Goal: Task Accomplishment & Management: Complete application form

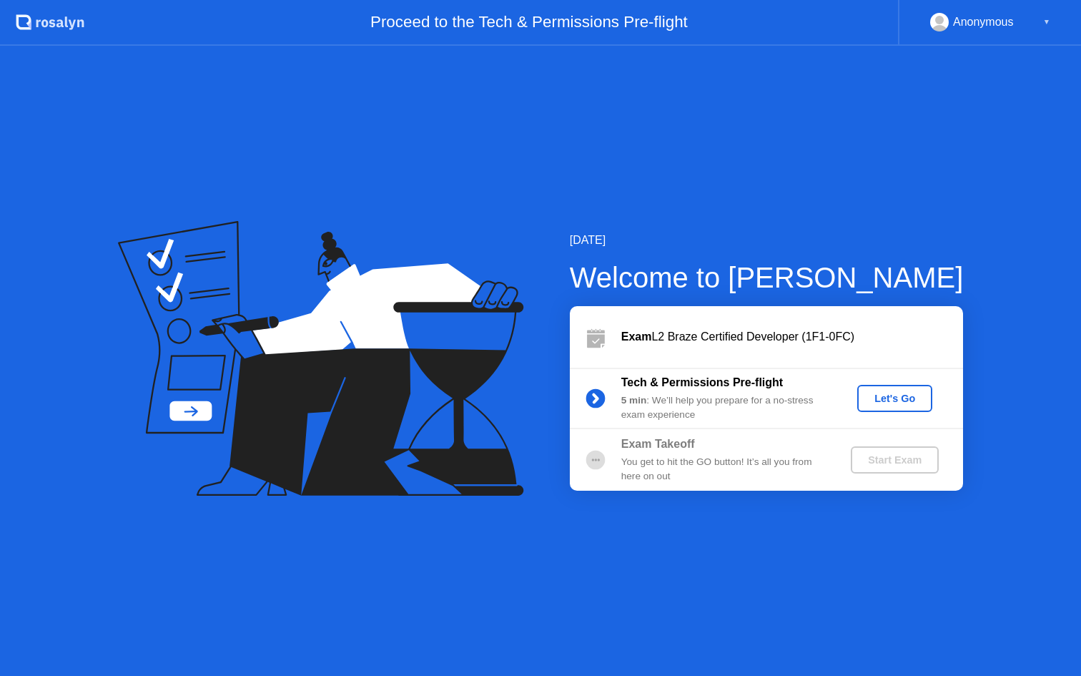
click at [902, 396] on div "Let's Go" at bounding box center [895, 398] width 64 height 11
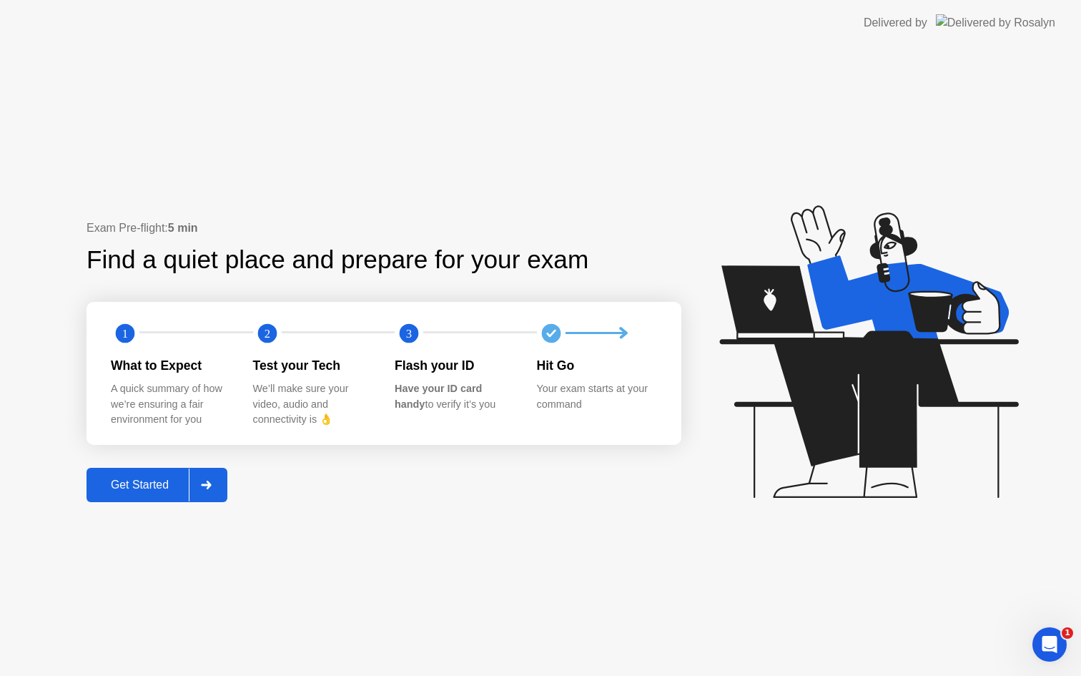
click at [142, 484] on div "Get Started" at bounding box center [140, 484] width 98 height 13
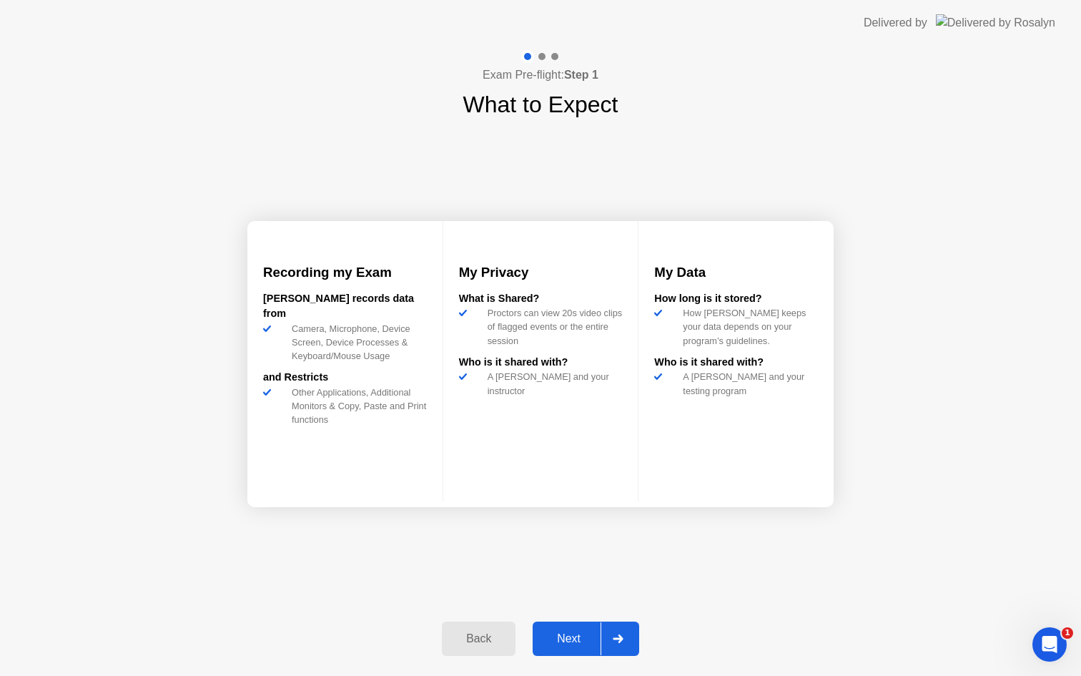
click at [561, 636] on div "Next" at bounding box center [569, 638] width 64 height 13
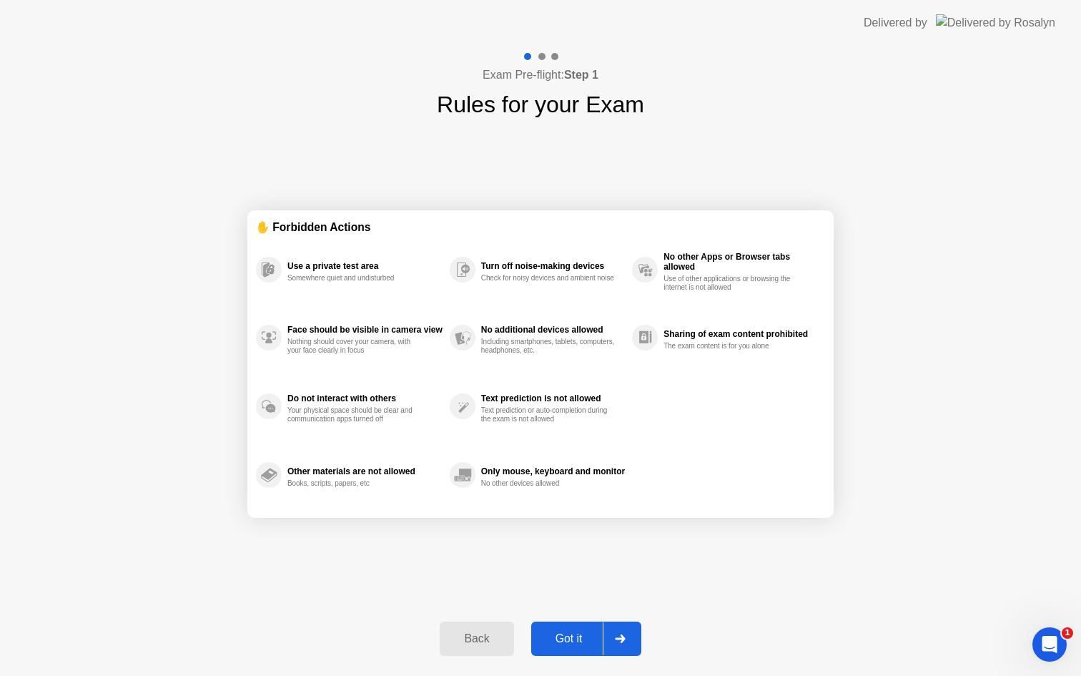
click at [566, 640] on div "Got it" at bounding box center [569, 638] width 67 height 13
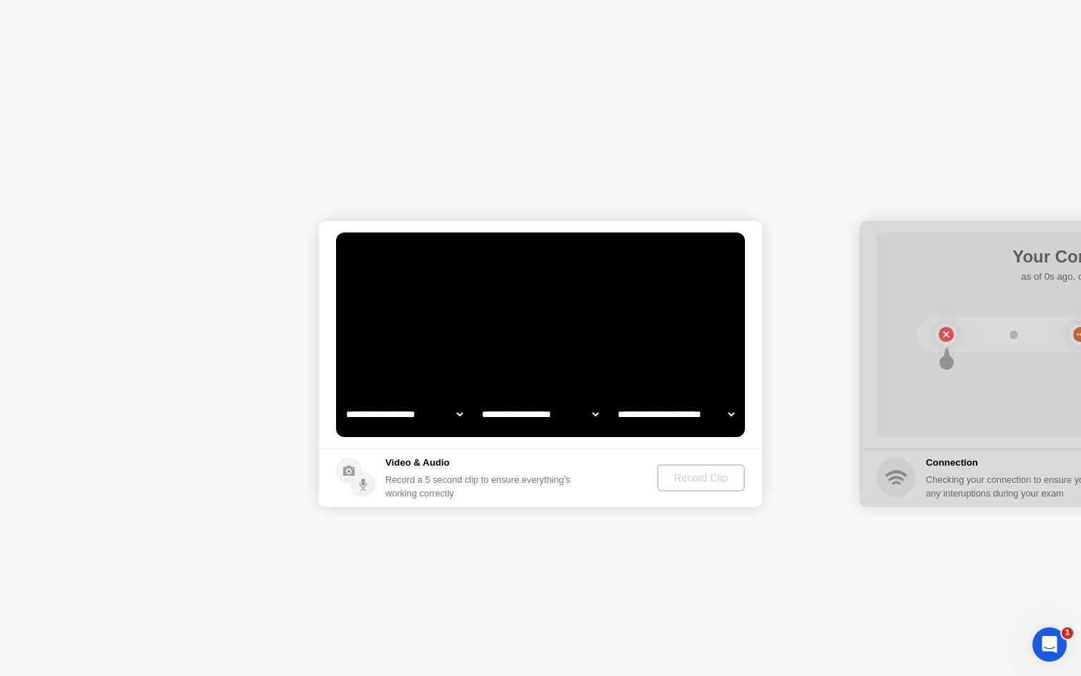
select select "**********"
select select "*******"
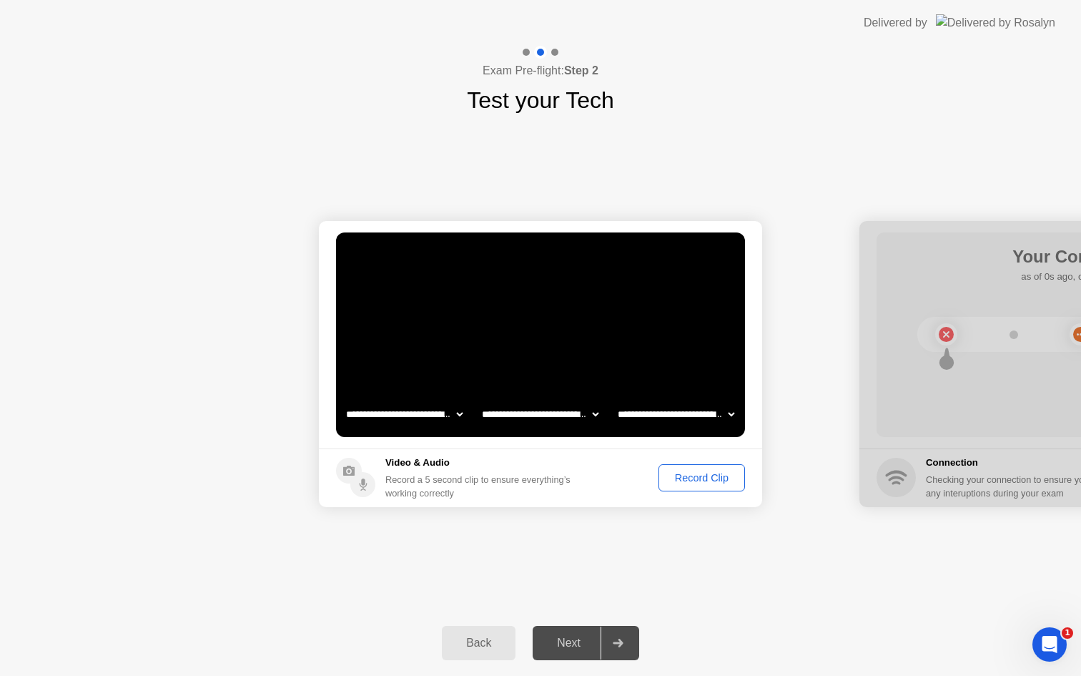
click at [699, 481] on div "Record Clip" at bounding box center [702, 477] width 77 height 11
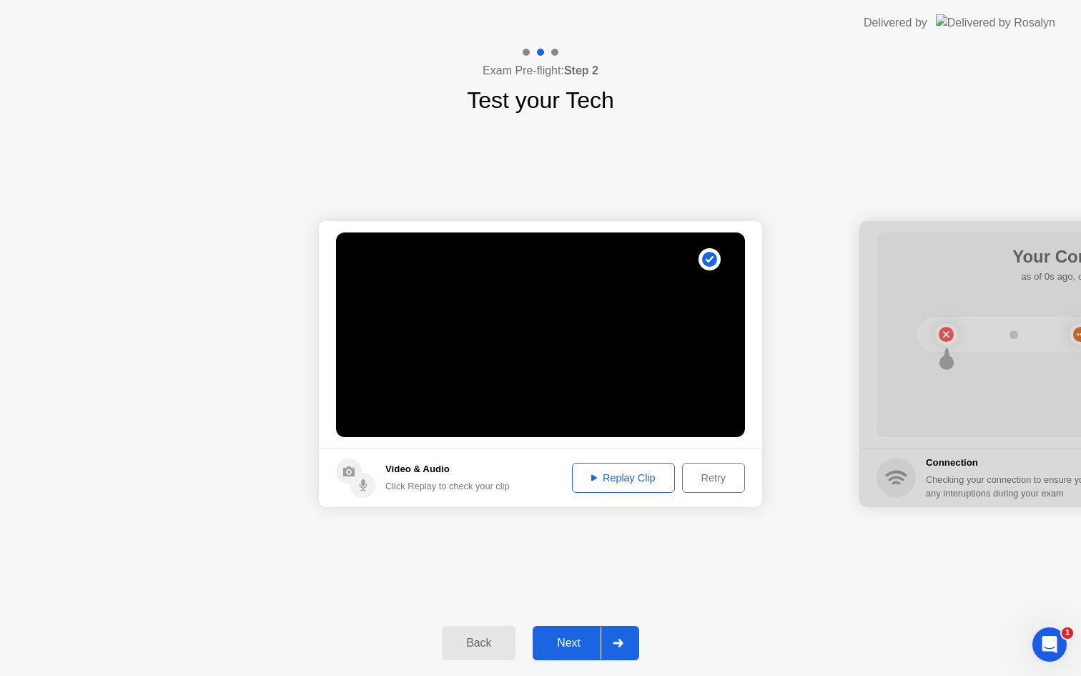
click at [574, 646] on div "Next" at bounding box center [569, 642] width 64 height 13
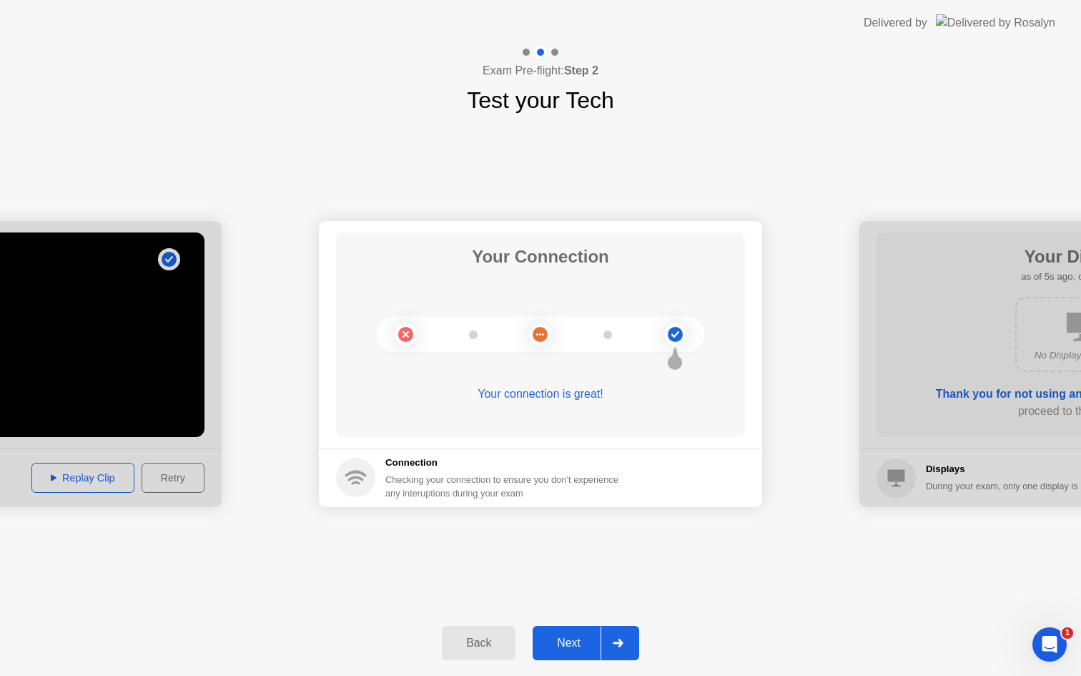
click at [576, 631] on button "Next" at bounding box center [586, 643] width 107 height 34
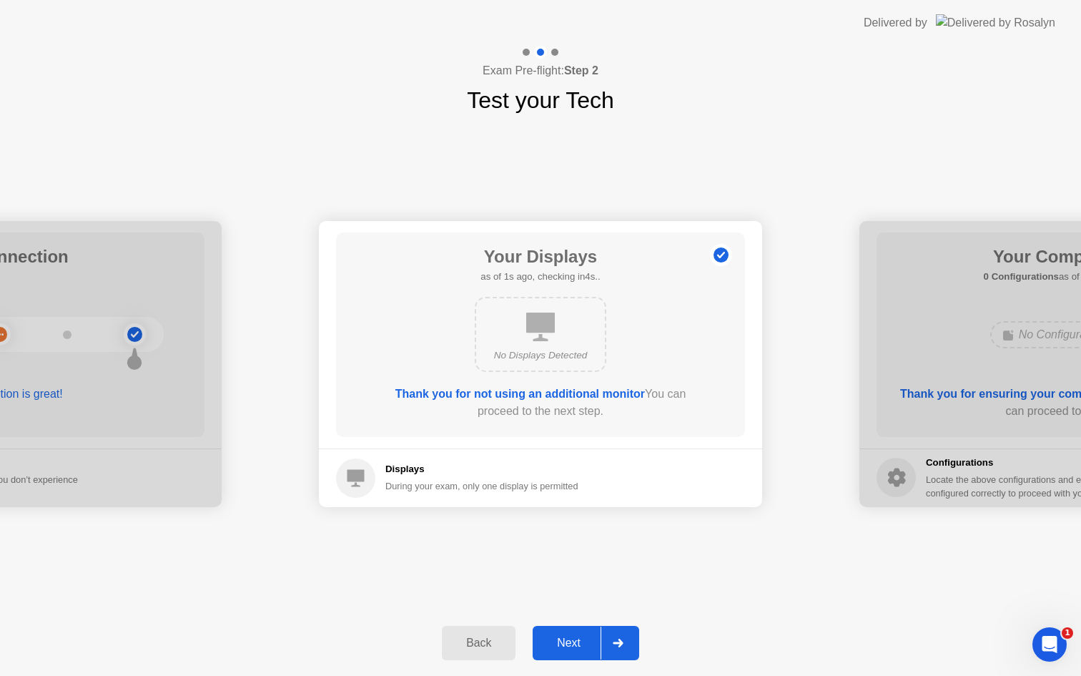
click at [576, 631] on button "Next" at bounding box center [586, 643] width 107 height 34
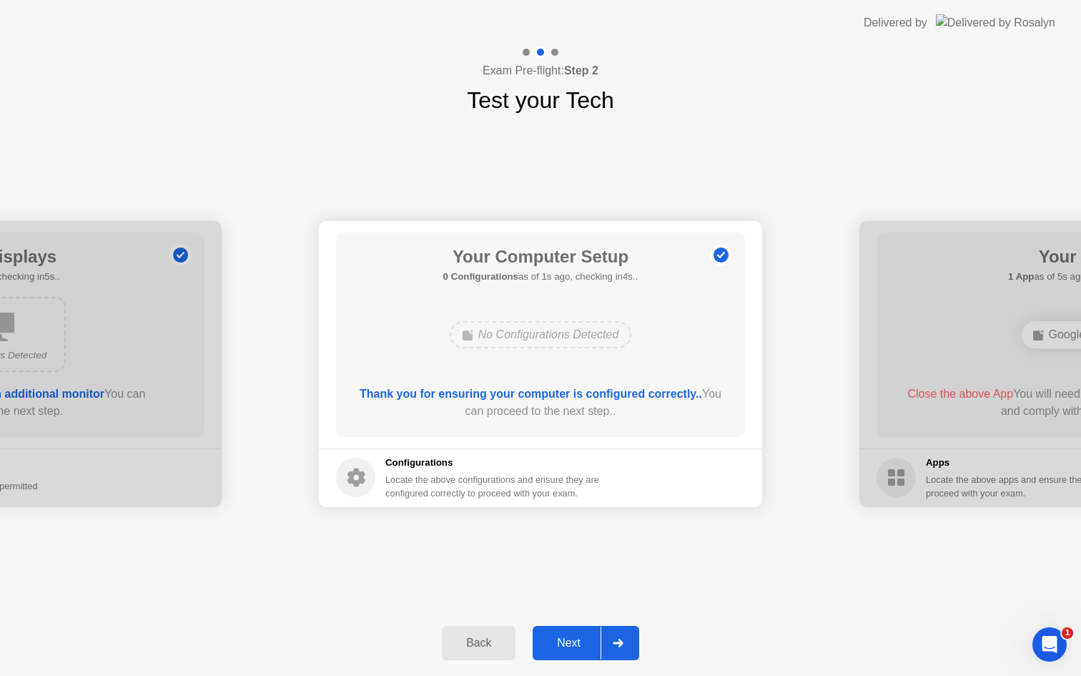
click at [574, 649] on div "Next" at bounding box center [569, 642] width 64 height 13
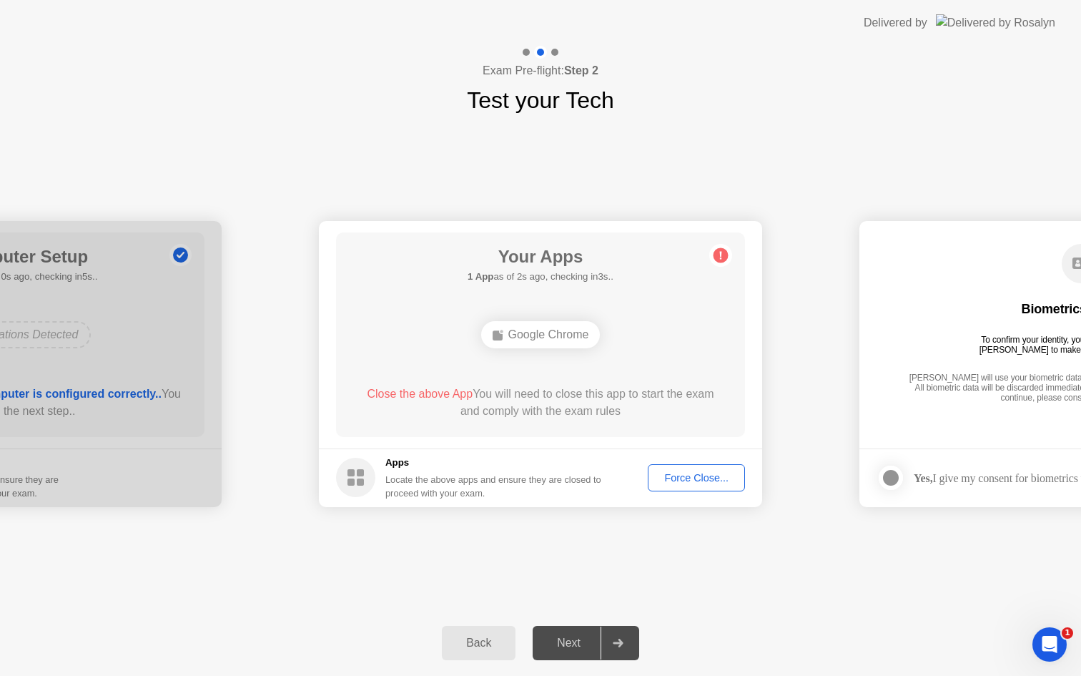
click at [688, 483] on div "Force Close..." at bounding box center [696, 477] width 87 height 11
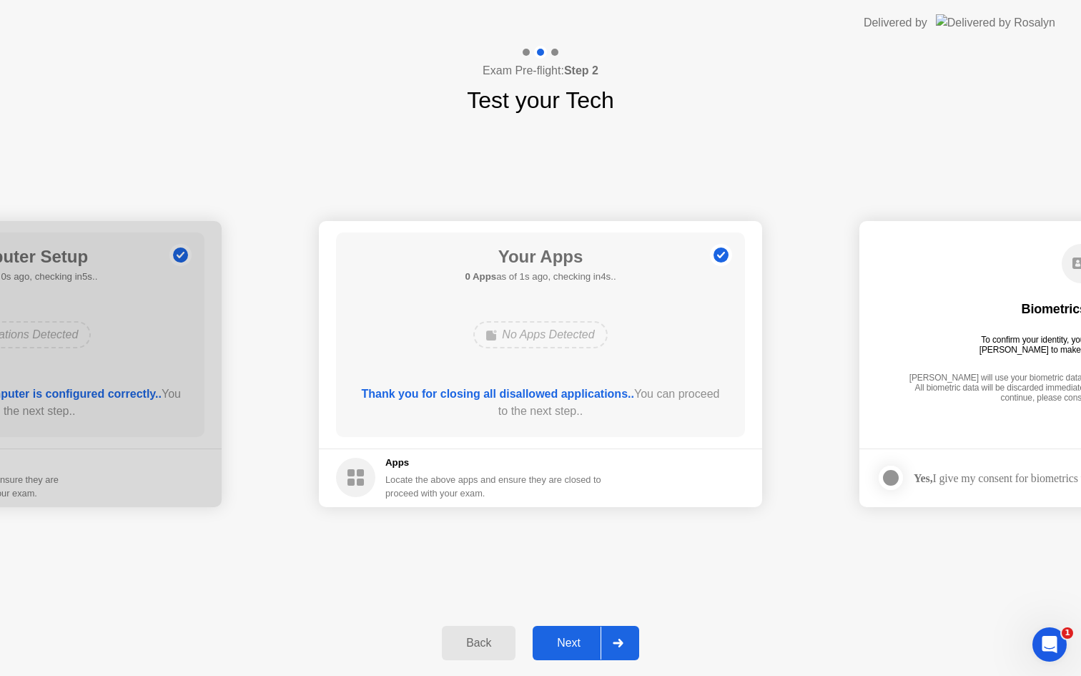
click at [578, 636] on div "Next" at bounding box center [569, 642] width 64 height 13
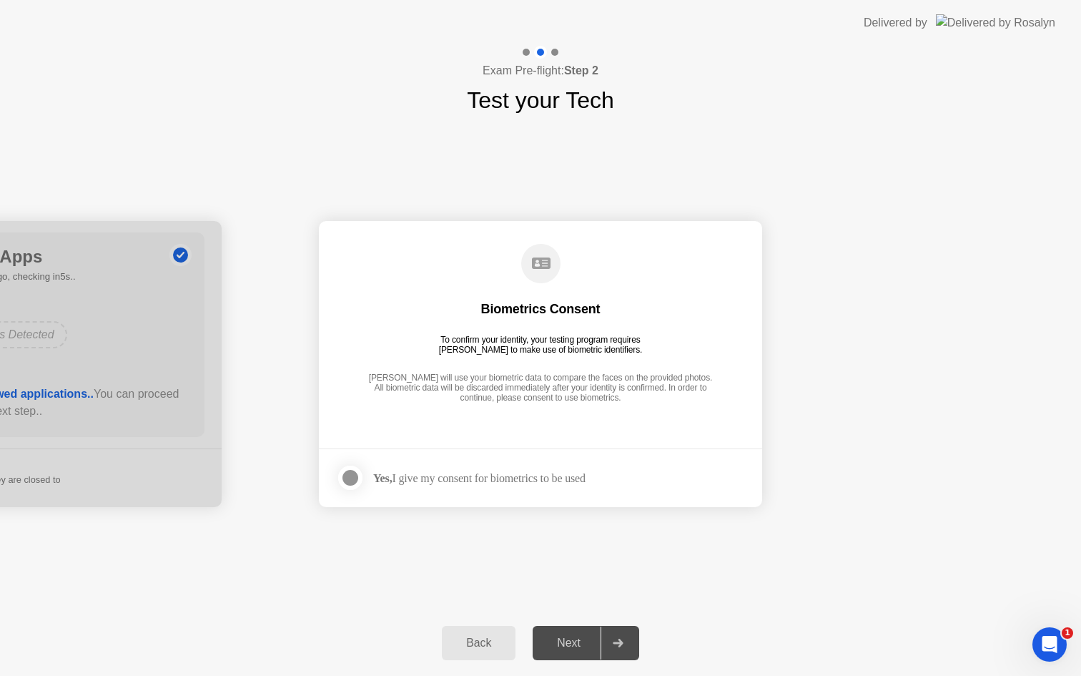
click at [345, 477] on div at bounding box center [350, 477] width 17 height 17
click at [584, 639] on div "Next" at bounding box center [569, 642] width 64 height 13
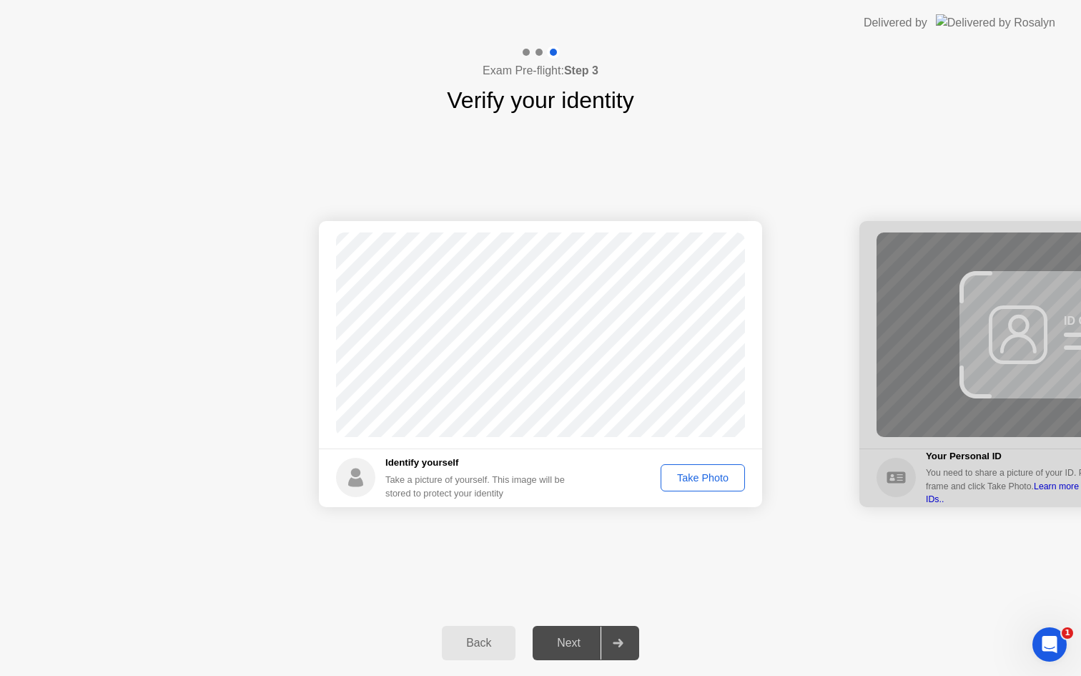
click at [710, 481] on div "Take Photo" at bounding box center [703, 477] width 74 height 11
click at [572, 644] on div "Next" at bounding box center [569, 642] width 64 height 13
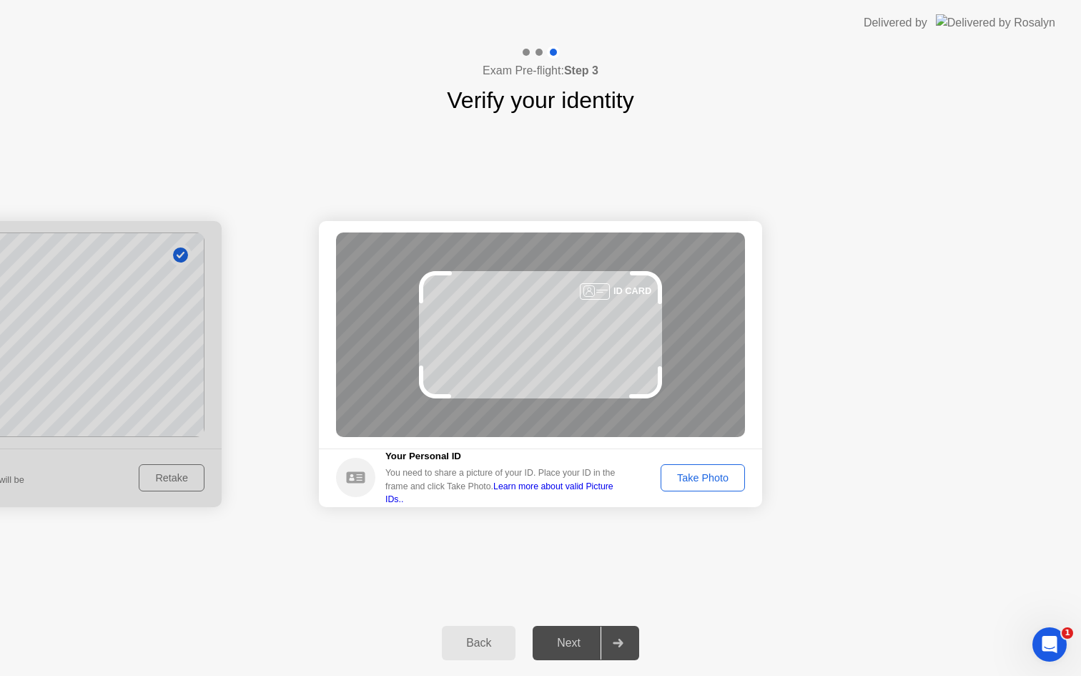
click at [701, 483] on div "Take Photo" at bounding box center [703, 477] width 74 height 11
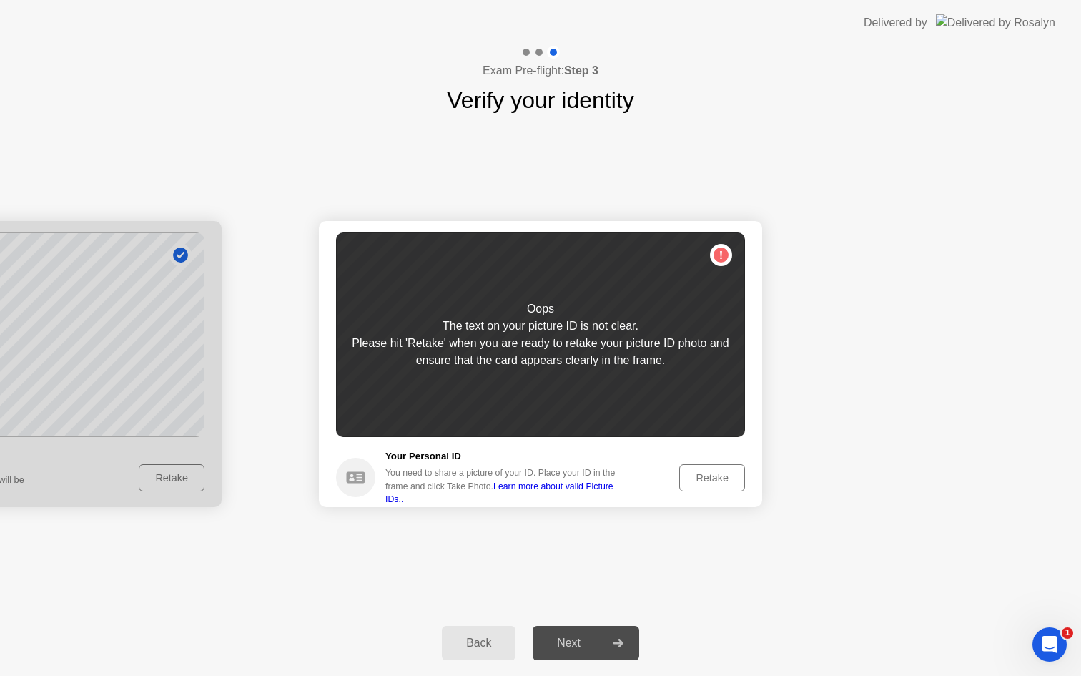
click at [702, 481] on div "Retake" at bounding box center [712, 477] width 56 height 11
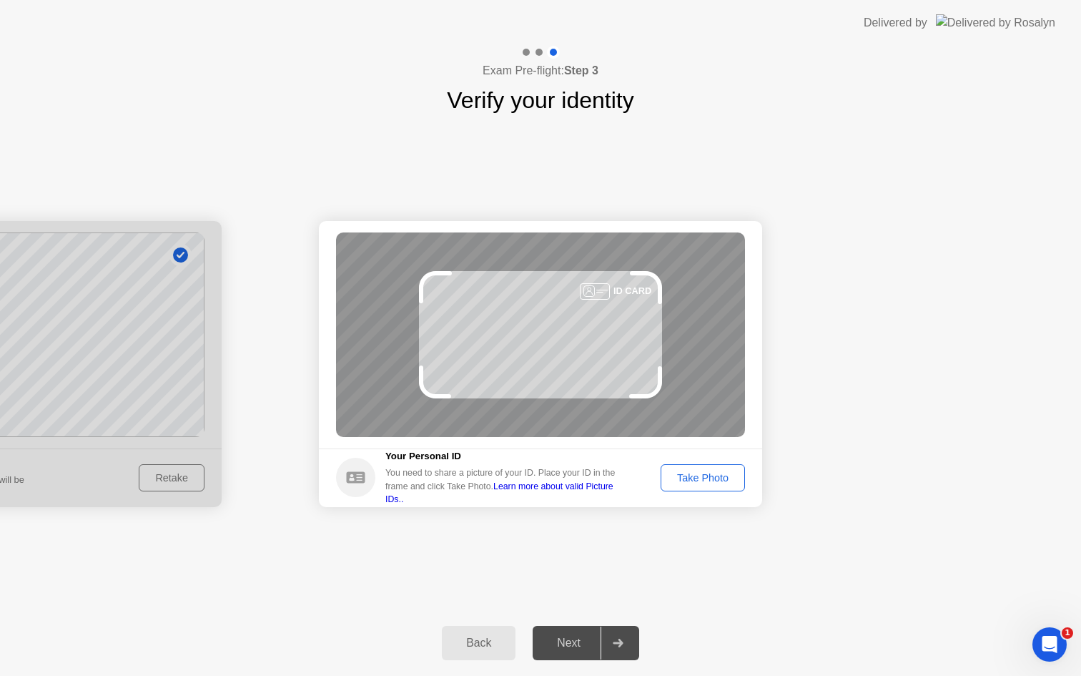
click at [702, 481] on div "Take Photo" at bounding box center [703, 477] width 74 height 11
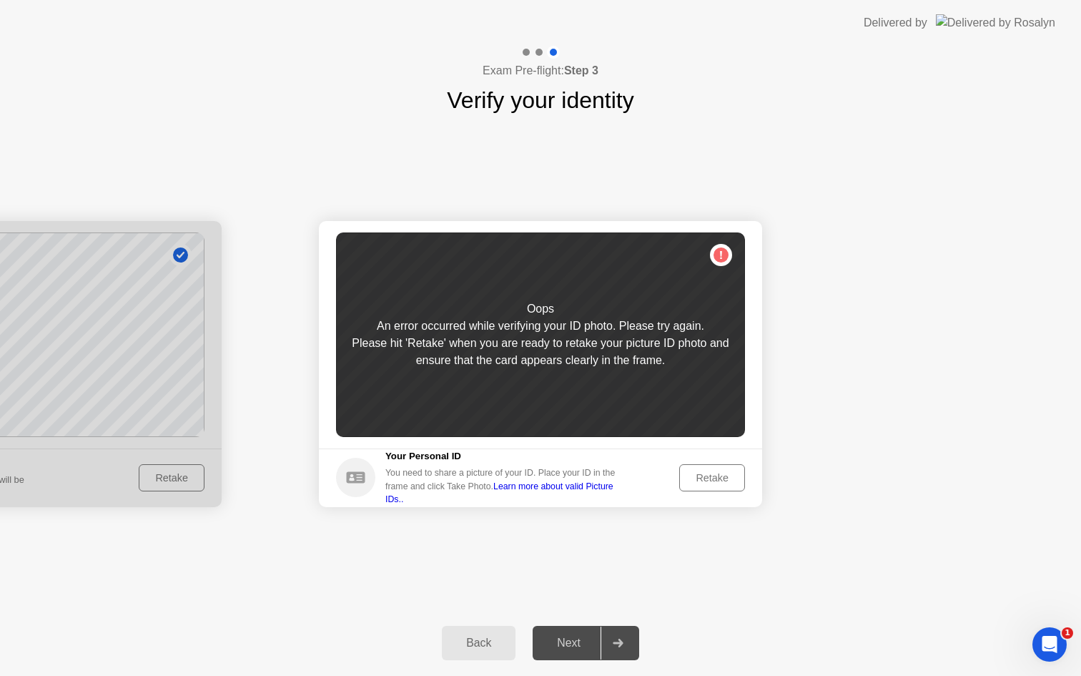
click at [719, 477] on div "Retake" at bounding box center [712, 477] width 56 height 11
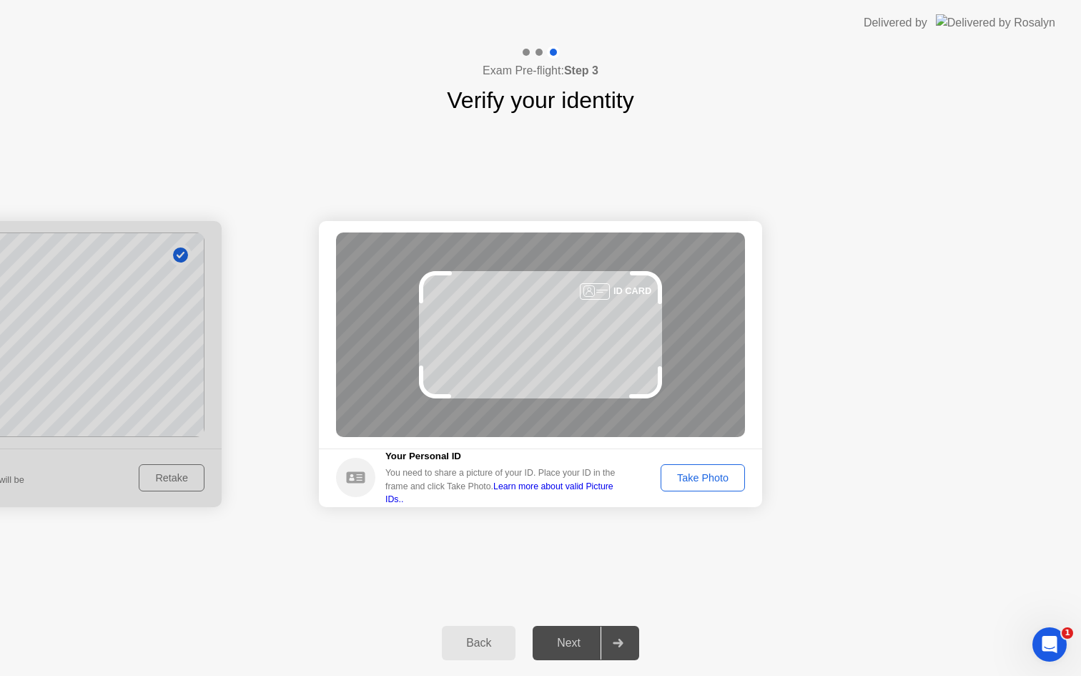
click at [719, 477] on div "Take Photo" at bounding box center [703, 477] width 74 height 11
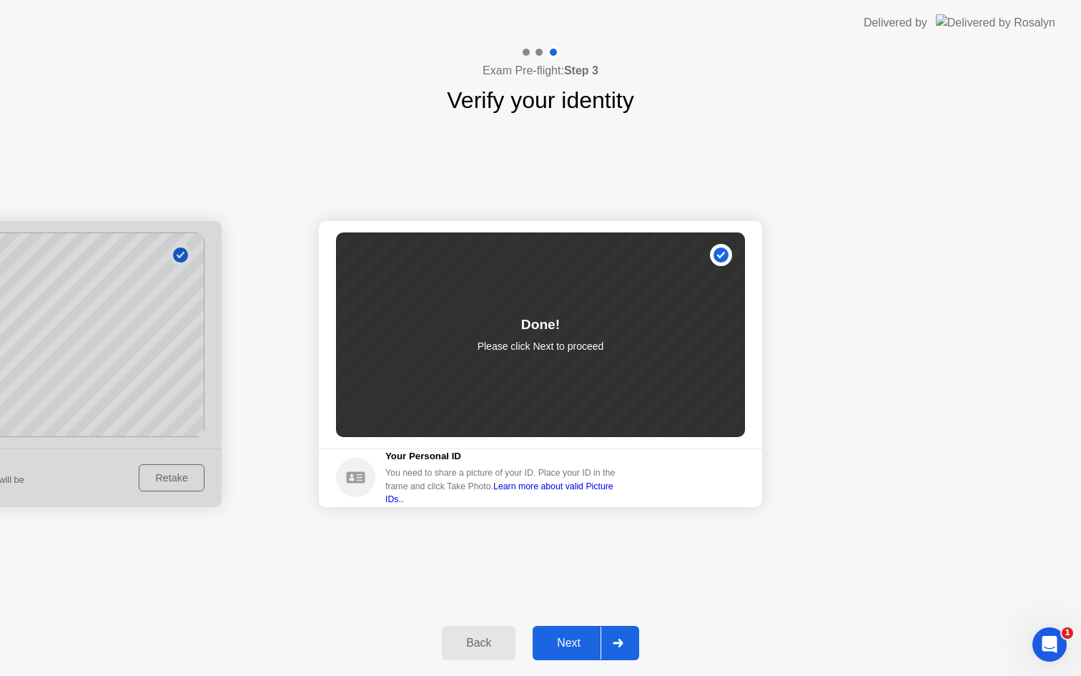
click at [567, 648] on div "Next" at bounding box center [569, 642] width 64 height 13
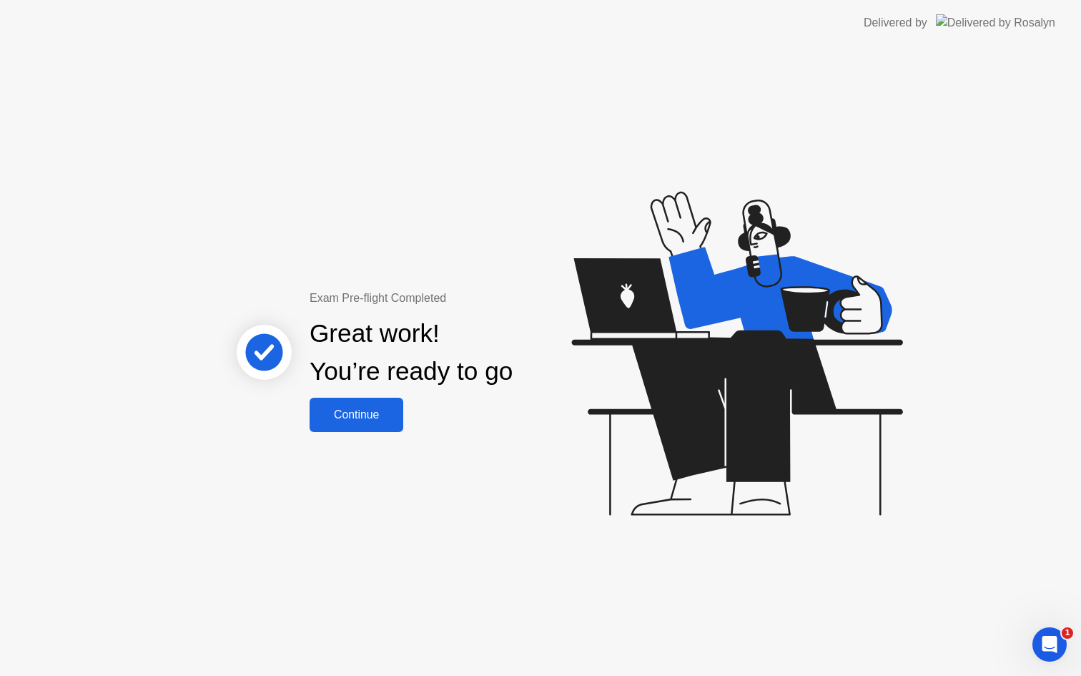
click at [373, 414] on div "Continue" at bounding box center [356, 414] width 85 height 13
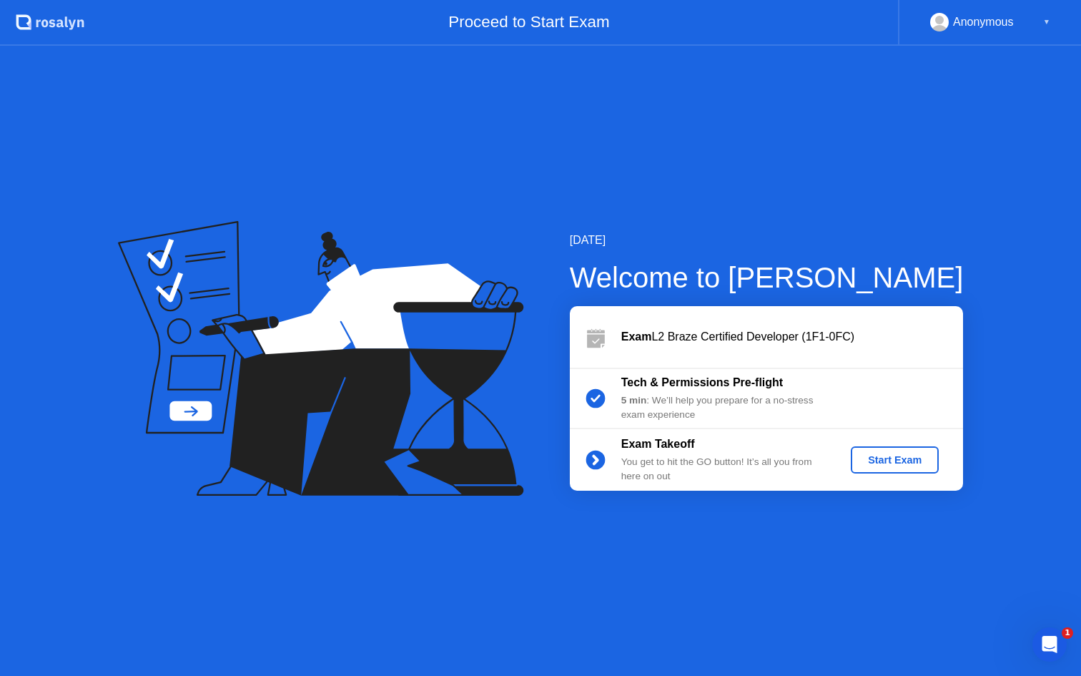
click at [880, 463] on div "Start Exam" at bounding box center [895, 459] width 77 height 11
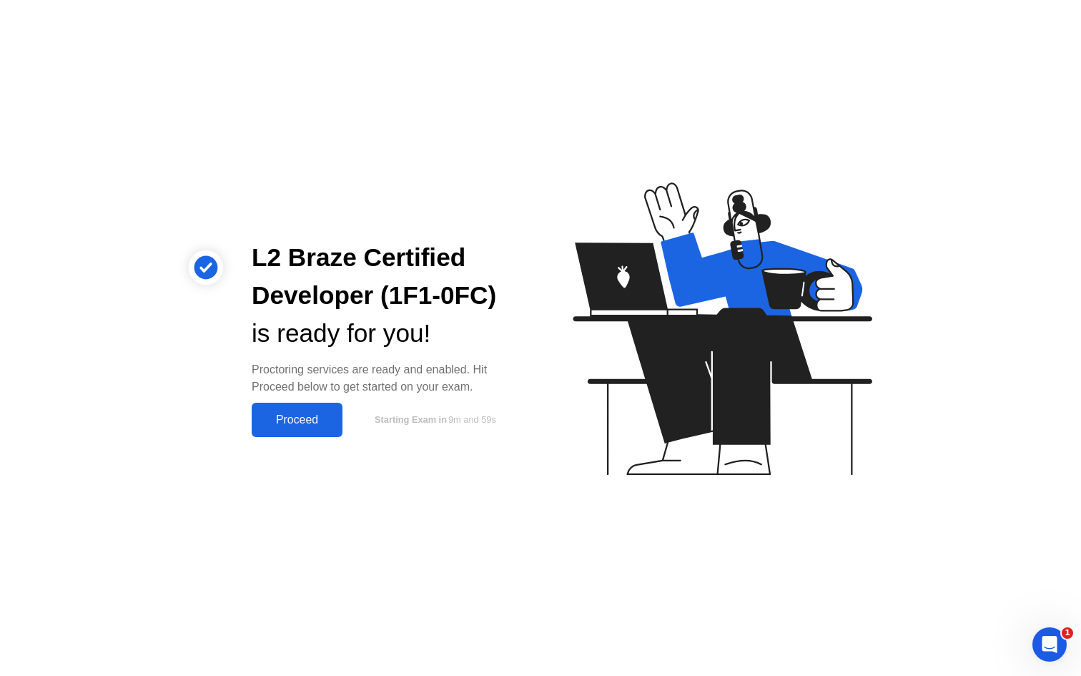
click at [310, 423] on div "Proceed" at bounding box center [297, 419] width 82 height 13
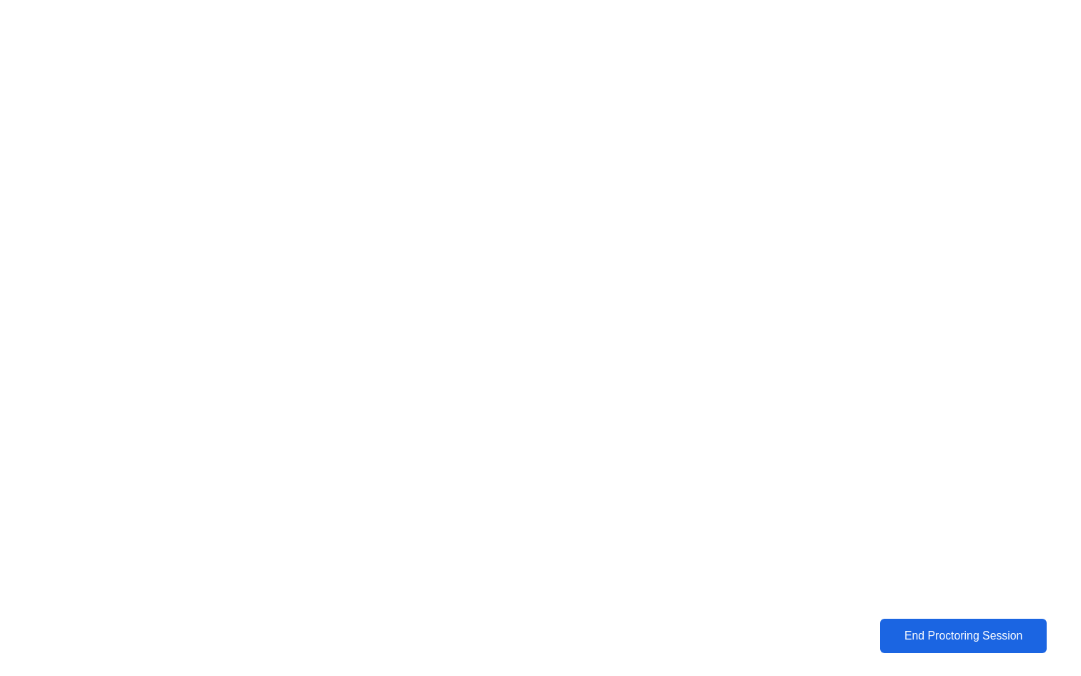
click at [929, 629] on div "End Proctoring Session" at bounding box center [963, 635] width 160 height 13
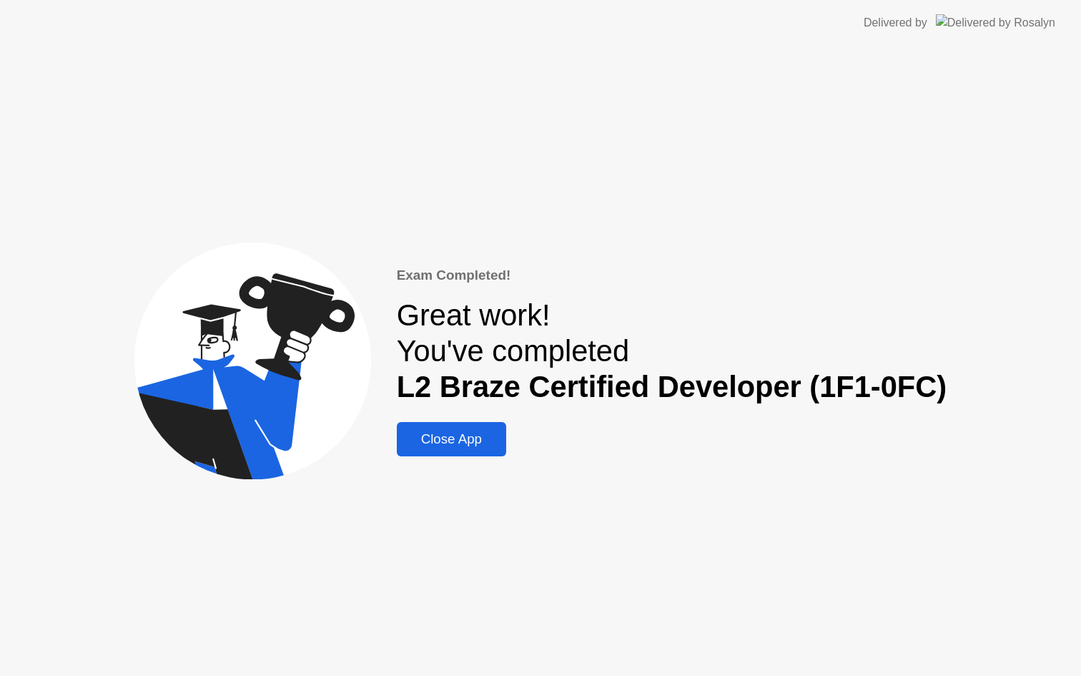
click at [465, 438] on div "Close App" at bounding box center [451, 439] width 101 height 16
